Goal: Information Seeking & Learning: Learn about a topic

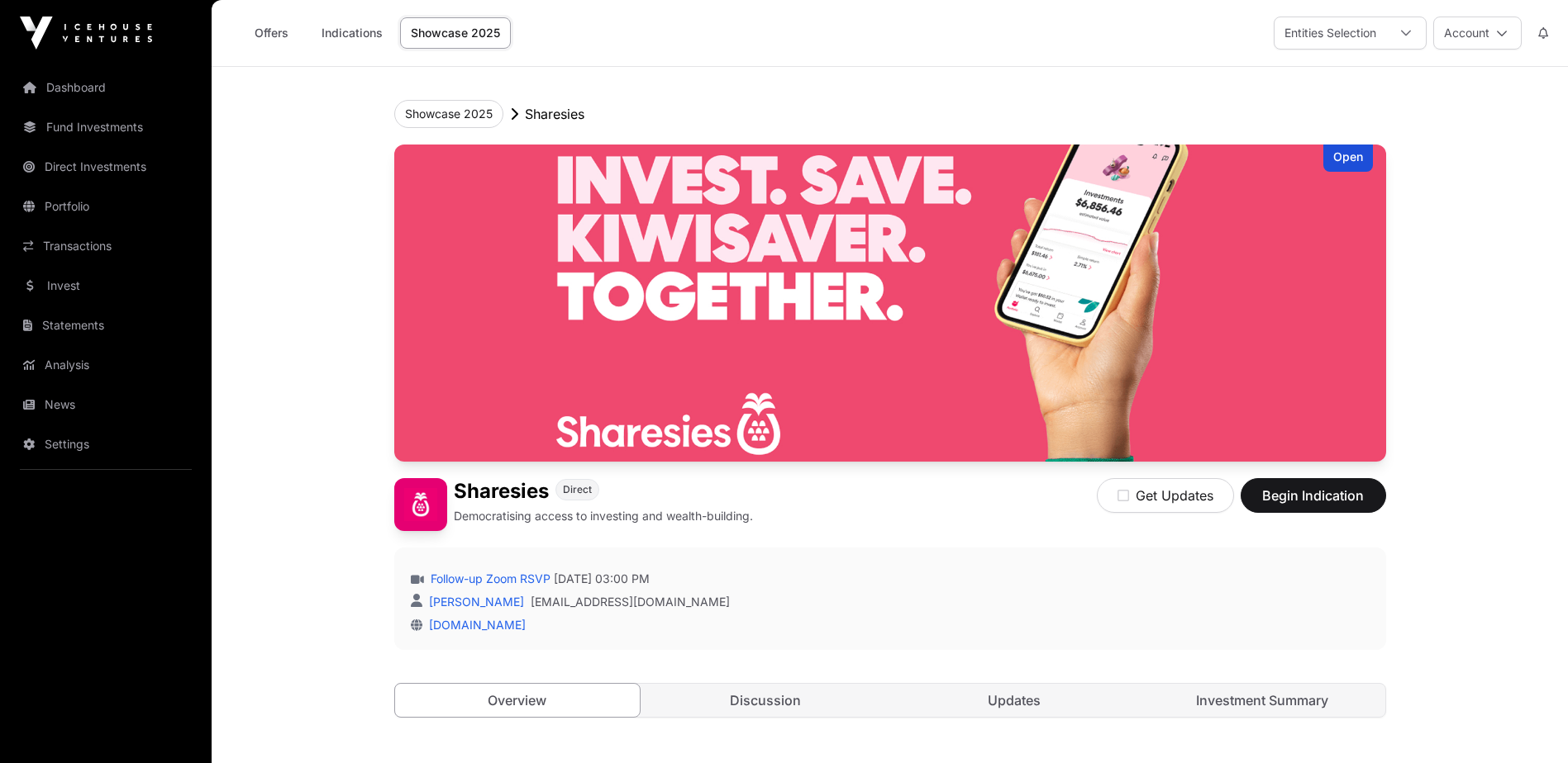
click at [1342, 160] on div "Open" at bounding box center [1348, 158] width 50 height 28
click at [958, 298] on img at bounding box center [890, 303] width 992 height 317
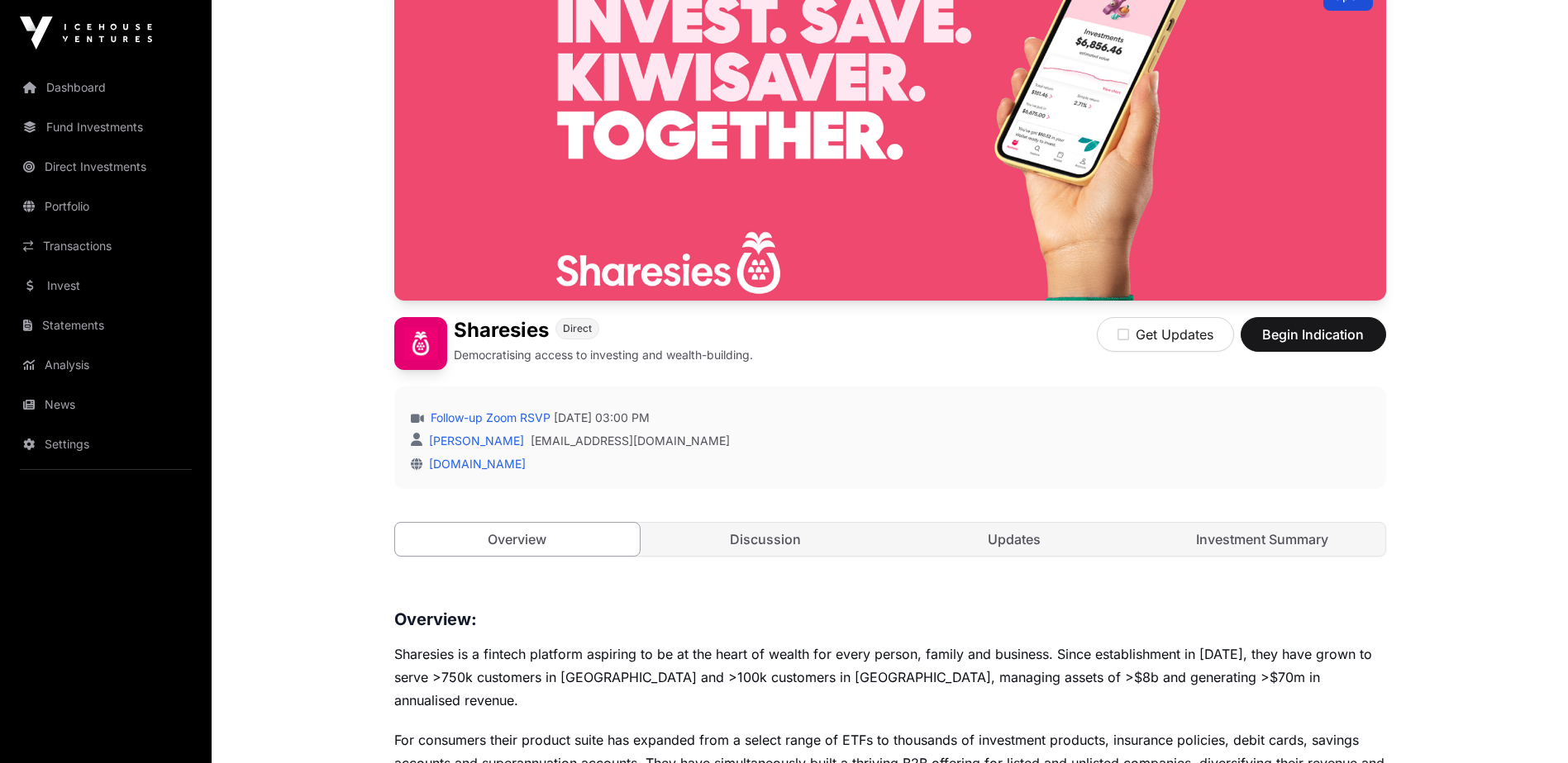
scroll to position [413, 0]
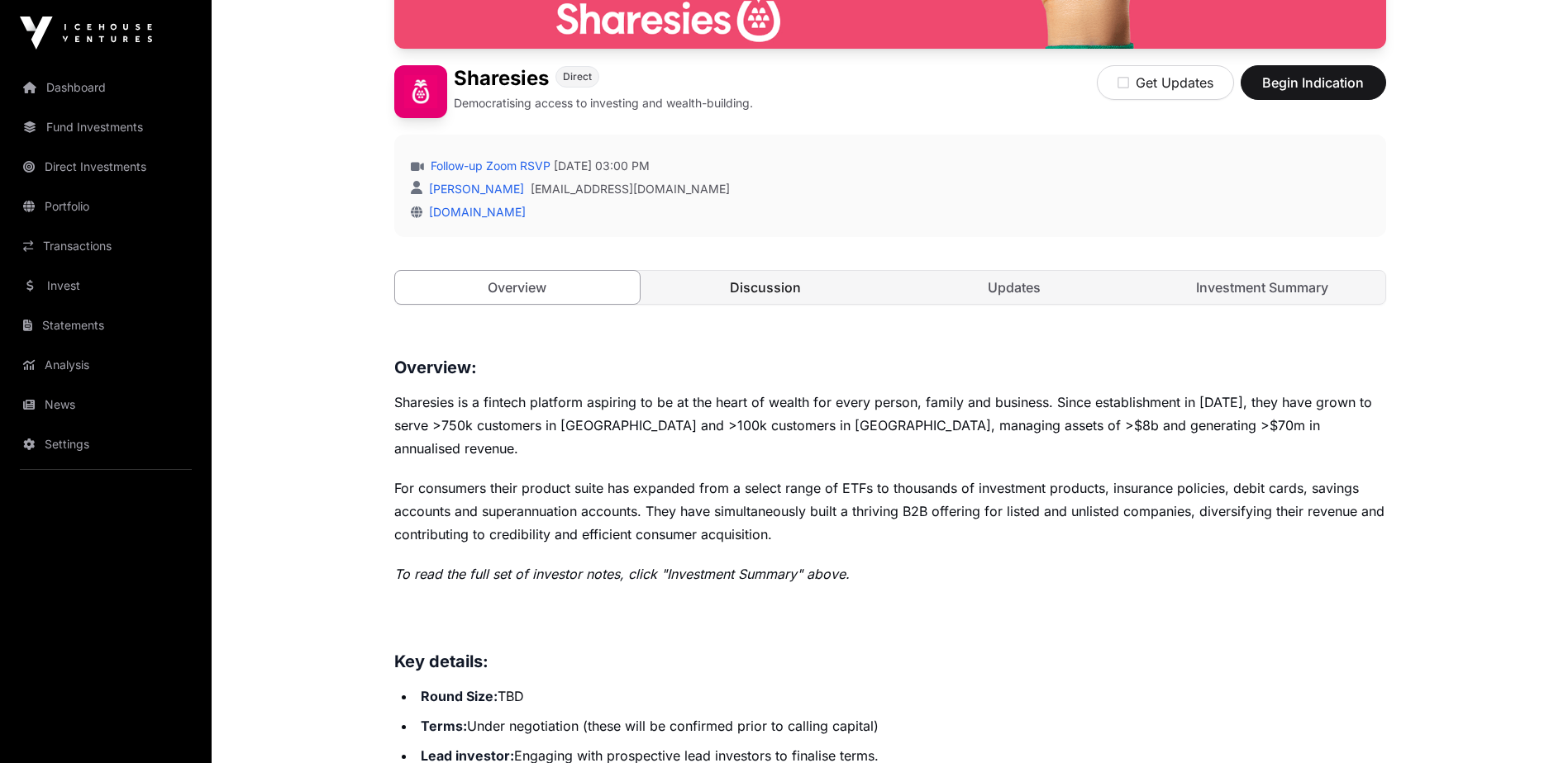
click at [773, 285] on link "Discussion" at bounding box center [765, 287] width 245 height 33
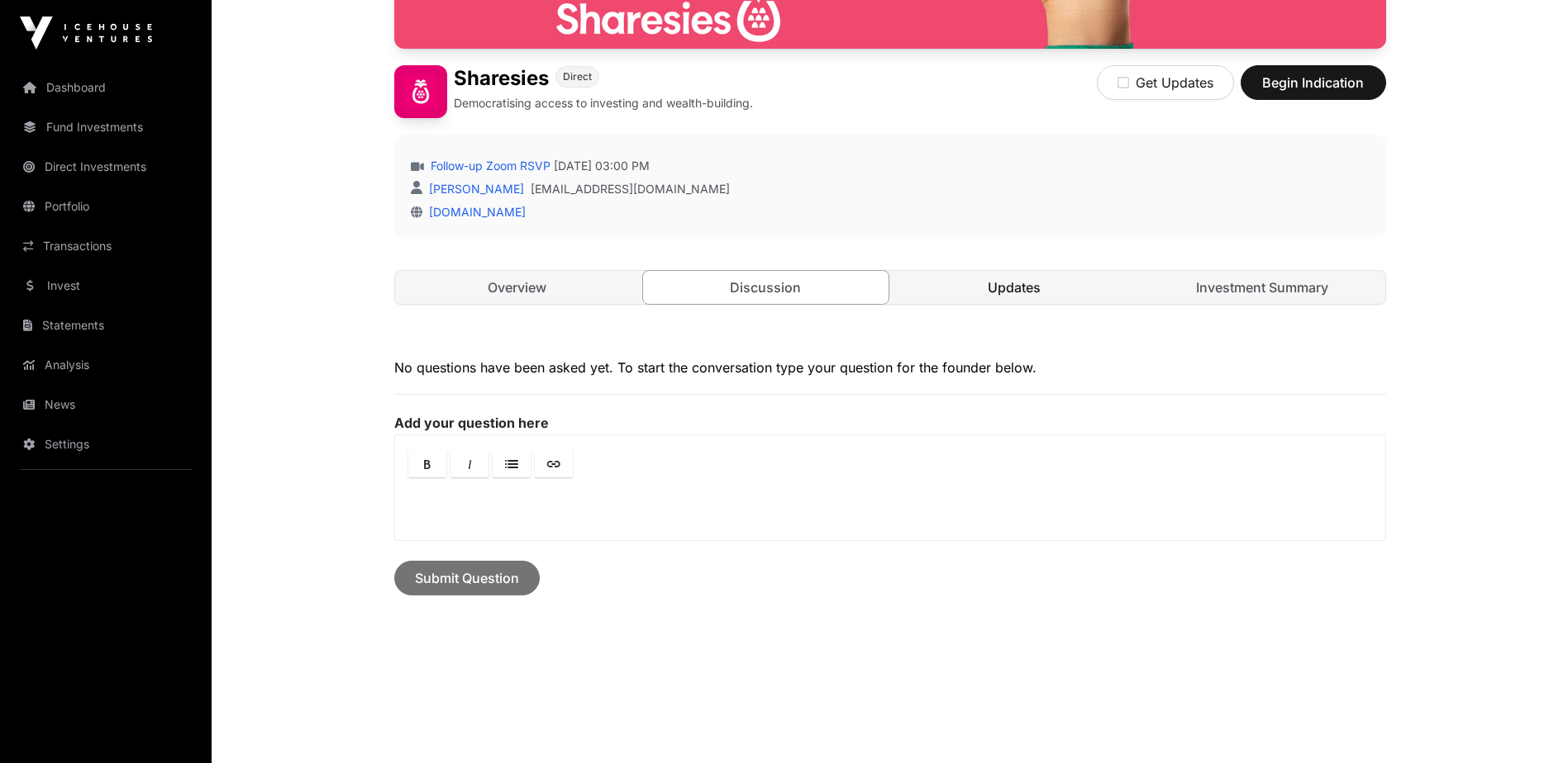
click at [1029, 286] on link "Updates" at bounding box center [1014, 287] width 245 height 33
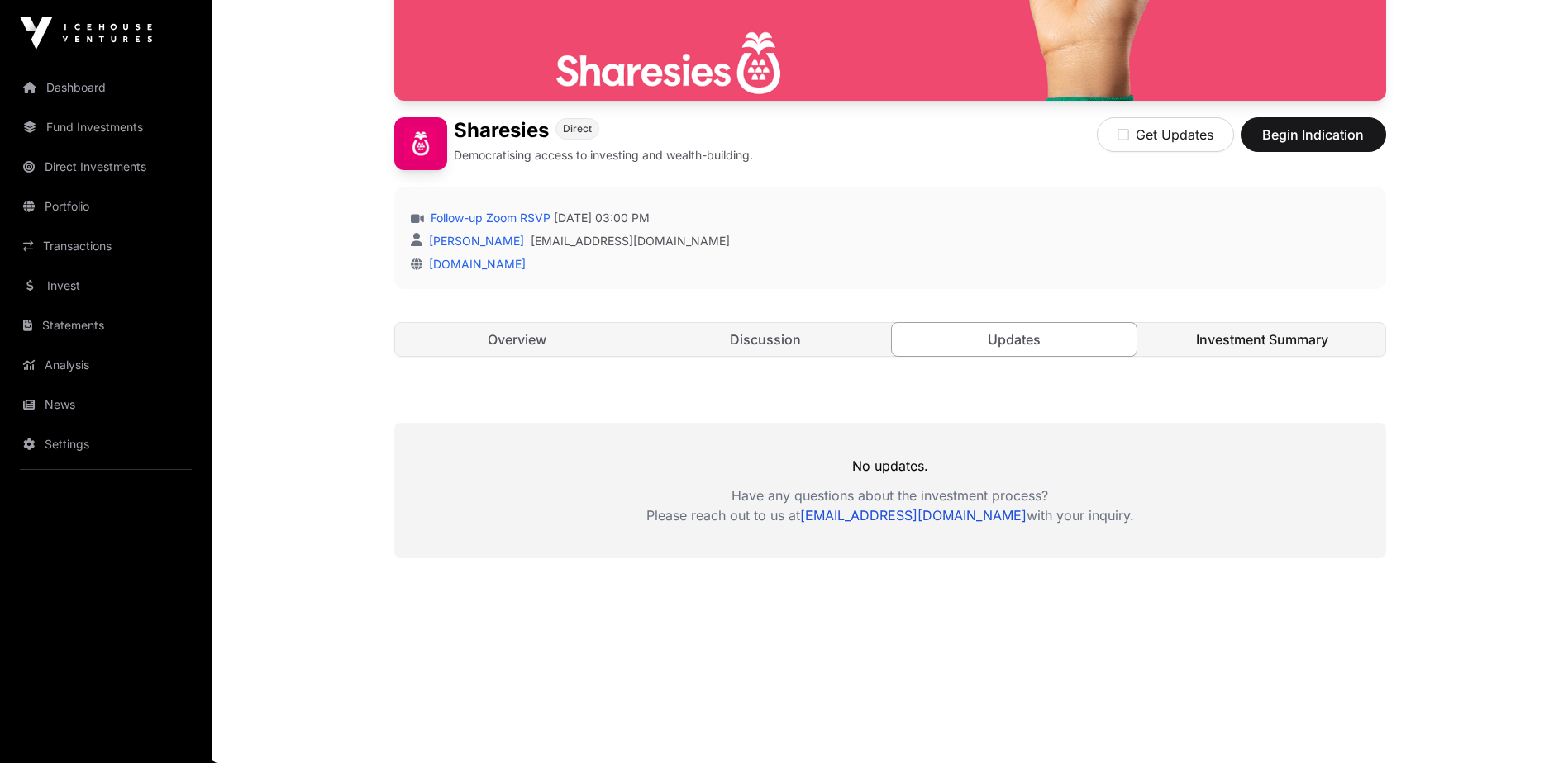
click at [1284, 340] on link "Investment Summary" at bounding box center [1262, 339] width 245 height 33
